Goal: Task Accomplishment & Management: Use online tool/utility

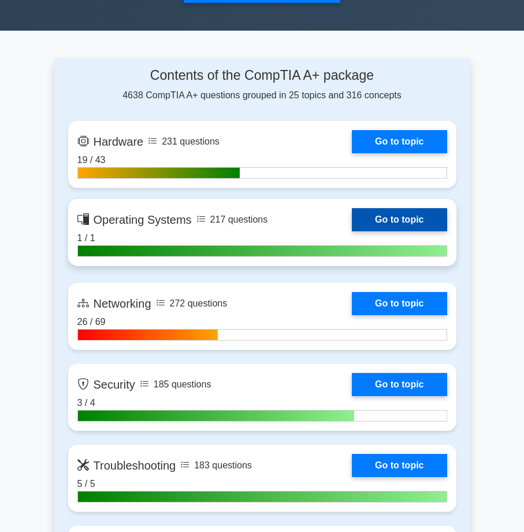
scroll to position [520, 0]
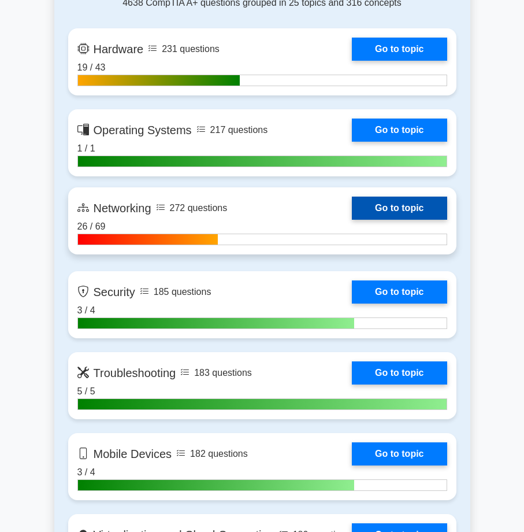
click at [400, 203] on link "Go to topic" at bounding box center [399, 208] width 95 height 23
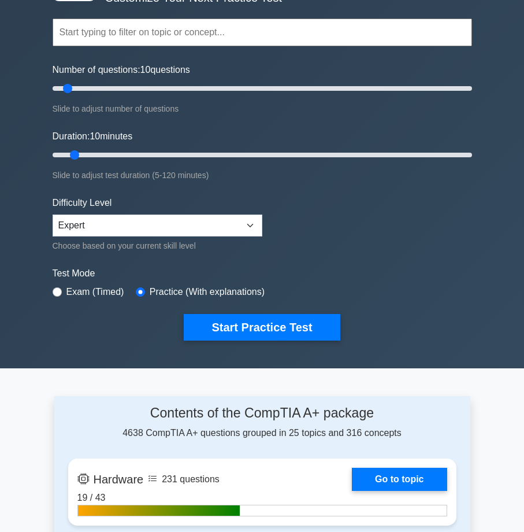
scroll to position [58, 0]
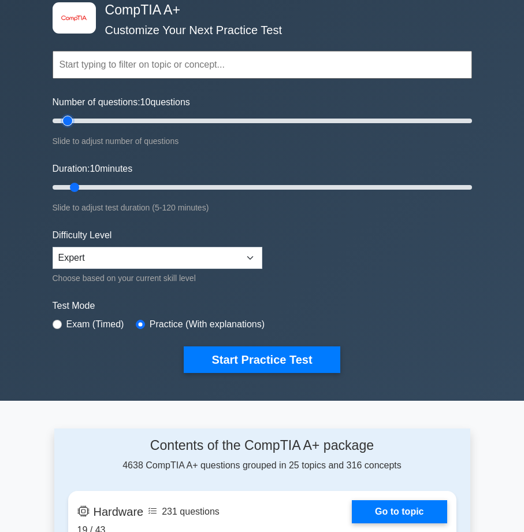
click at [71, 124] on input "Number of questions: 10 questions" at bounding box center [263, 121] width 420 height 14
drag, startPoint x: 69, startPoint y: 121, endPoint x: 151, endPoint y: 161, distance: 91.3
type input "60"
click at [171, 127] on input "Number of questions: 60 questions" at bounding box center [263, 121] width 420 height 14
drag, startPoint x: 77, startPoint y: 188, endPoint x: 176, endPoint y: 187, distance: 98.9
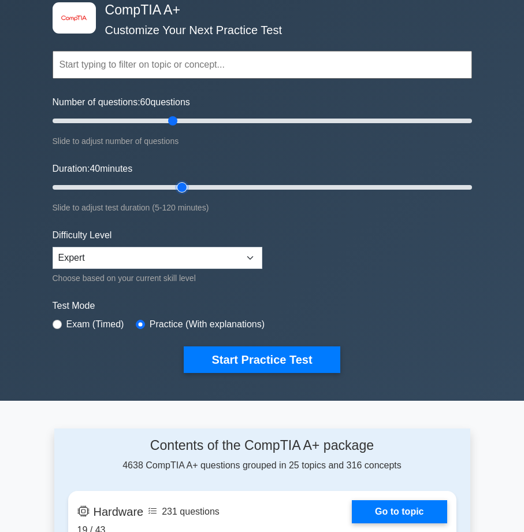
type input "40"
click at [176, 187] on input "Duration: 40 minutes" at bounding box center [263, 187] width 420 height 14
type input "60"
click at [171, 119] on input "Number of questions: 60 questions" at bounding box center [263, 121] width 420 height 14
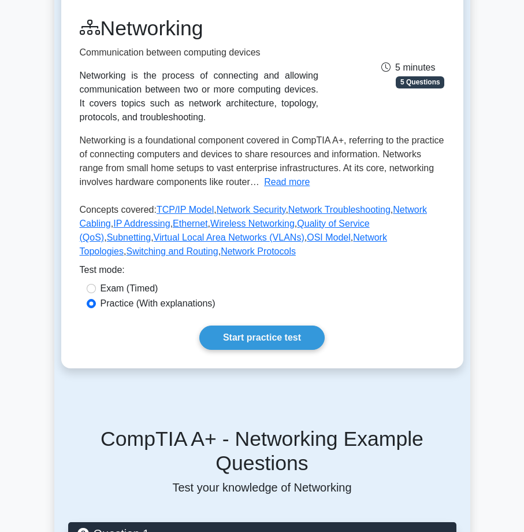
scroll to position [347, 0]
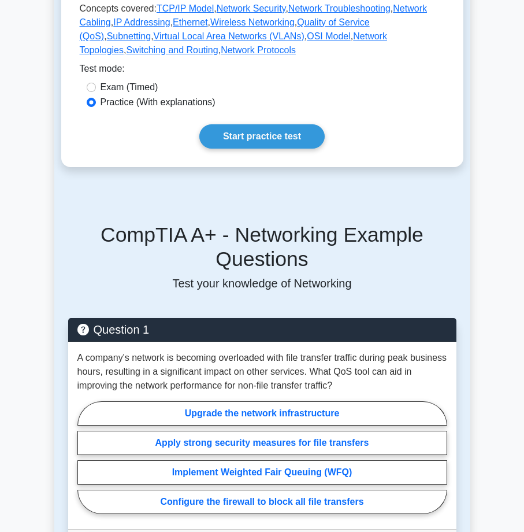
drag, startPoint x: 145, startPoint y: 180, endPoint x: 127, endPoint y: 185, distance: 18.5
click at [58, 196] on div "Back to CompTIA A+ (CompTIA A+) Test Flashcards Networking Communication betwee…" at bounding box center [262, 504] width 416 height 1582
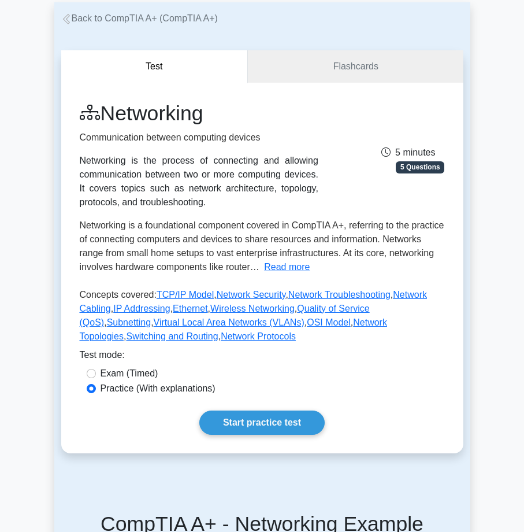
scroll to position [0, 0]
